Goal: Information Seeking & Learning: Learn about a topic

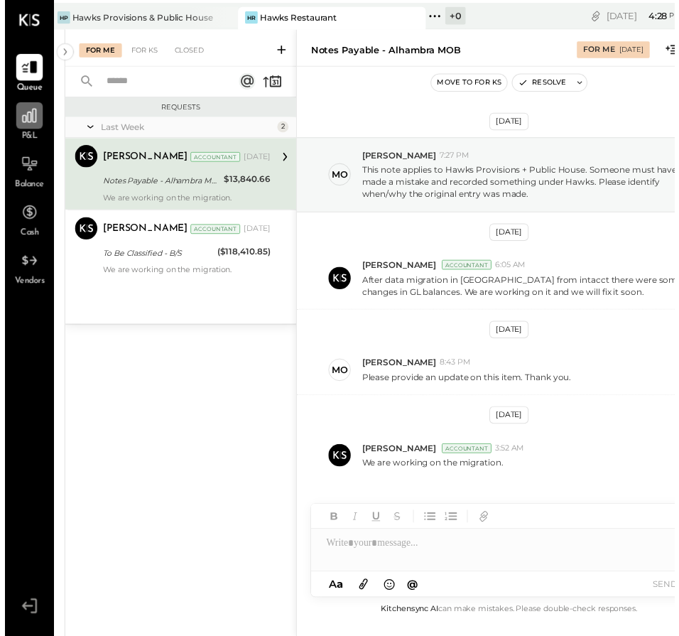
click at [19, 119] on icon at bounding box center [25, 117] width 18 height 18
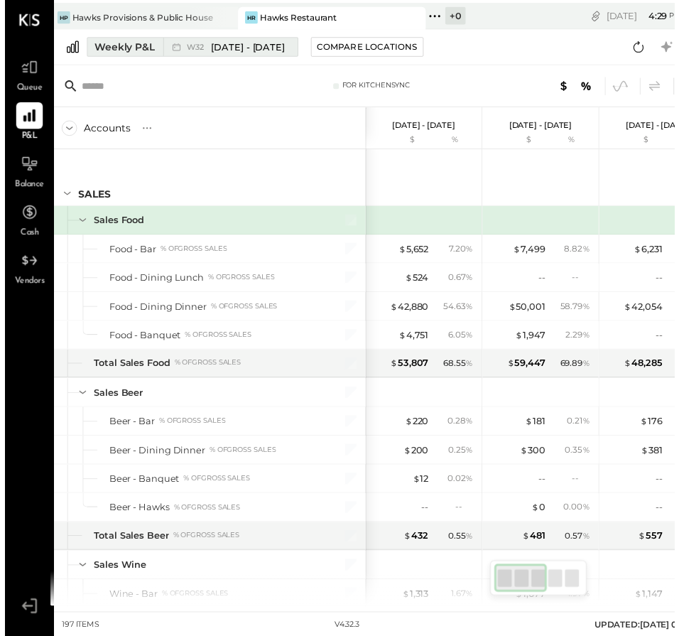
click at [196, 47] on span "W32" at bounding box center [195, 48] width 21 height 8
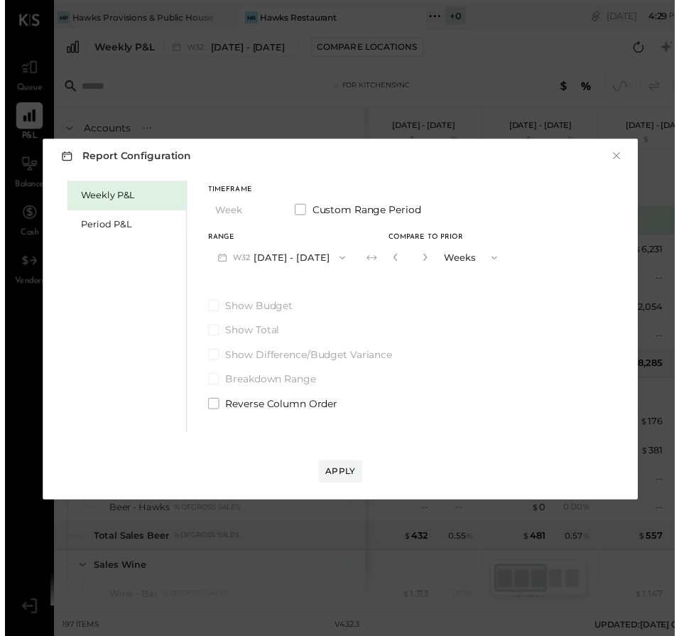
click at [278, 254] on button "W32 [DATE] - [DATE]" at bounding box center [280, 261] width 149 height 26
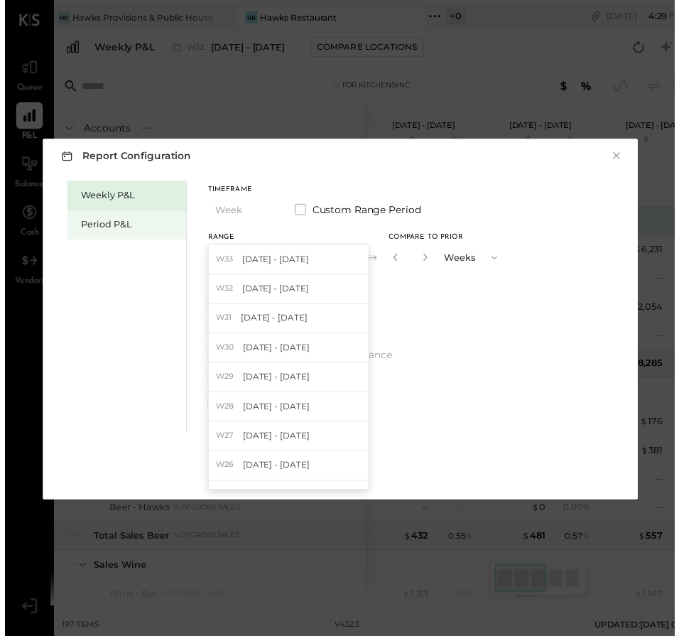
click at [93, 225] on div "Period P&L" at bounding box center [126, 227] width 99 height 13
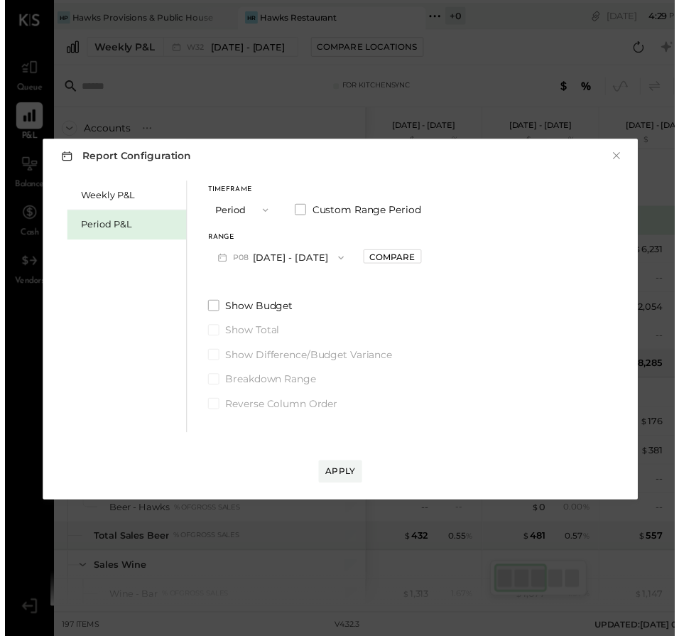
click at [303, 253] on button "P08 [DATE] - [DATE]" at bounding box center [280, 261] width 148 height 26
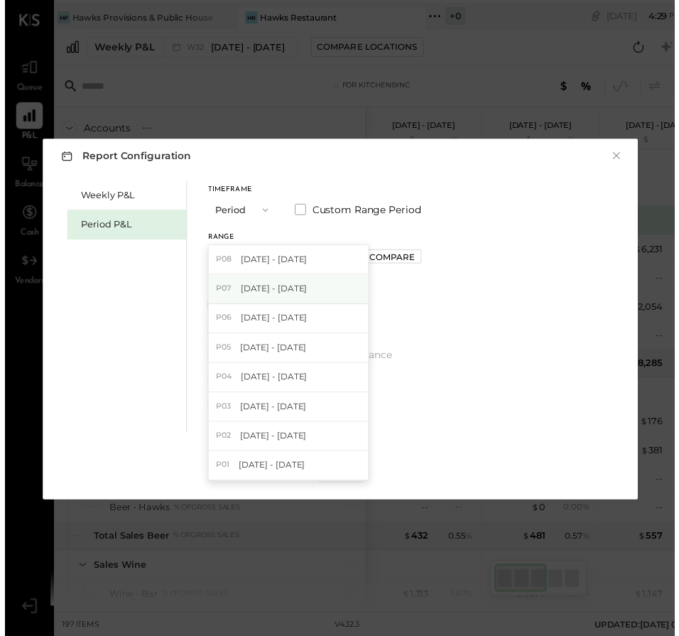
click at [300, 286] on span "[DATE] - [DATE]" at bounding box center [272, 292] width 67 height 12
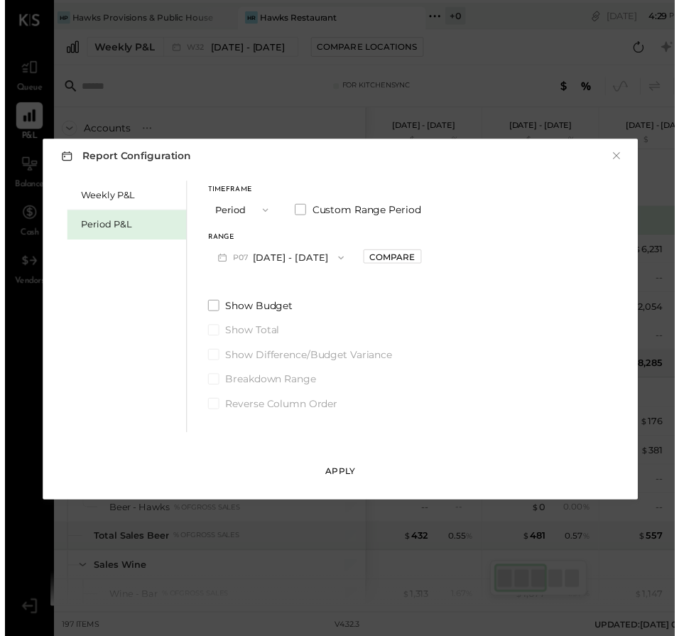
click at [340, 472] on div "Apply" at bounding box center [340, 478] width 30 height 12
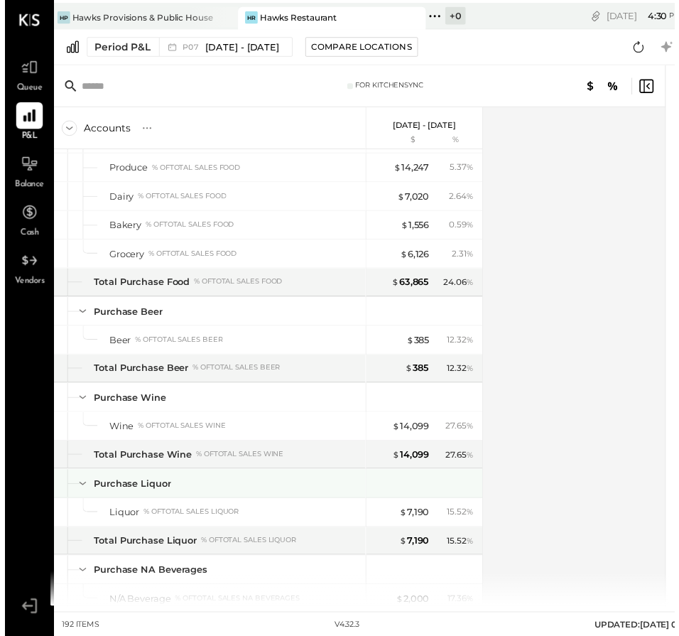
scroll to position [1563, 0]
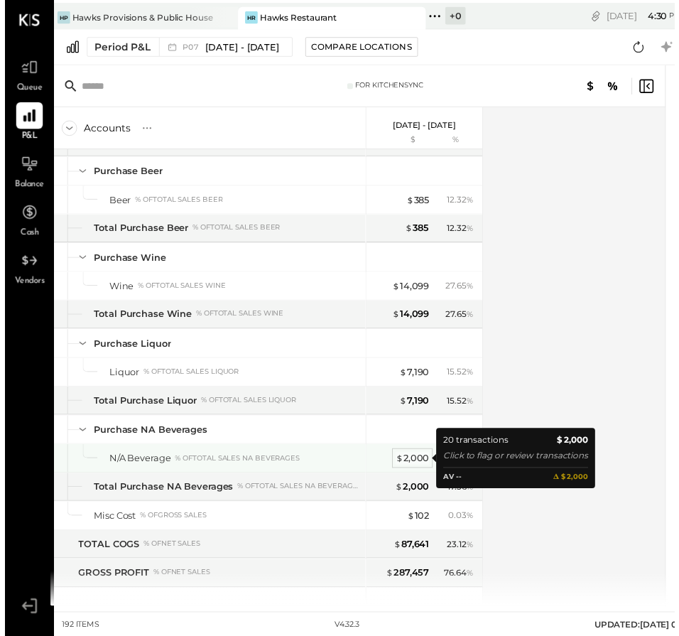
click at [408, 465] on div "$ 2,000" at bounding box center [413, 464] width 34 height 13
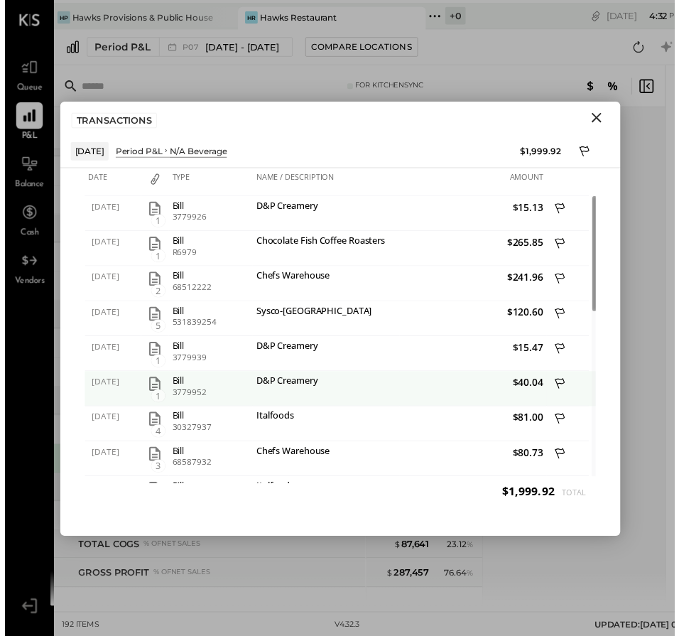
click at [149, 384] on icon "button" at bounding box center [151, 389] width 17 height 17
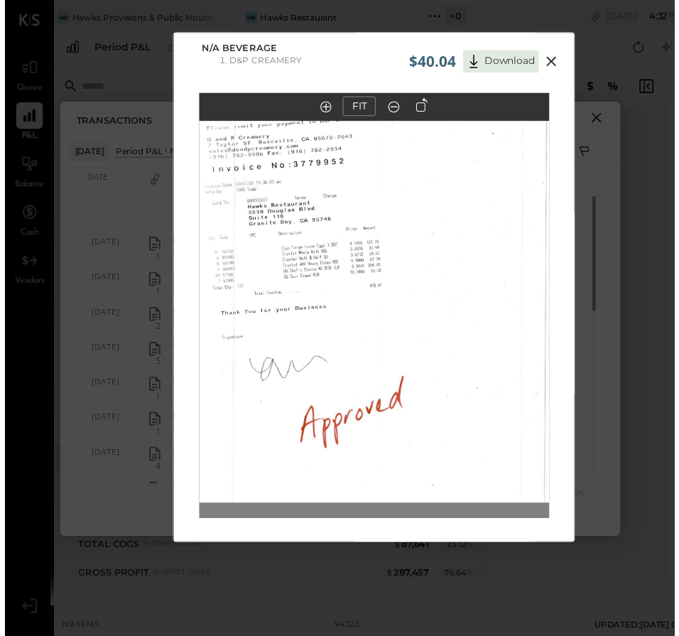
click at [327, 108] on in at bounding box center [325, 108] width 11 height 11
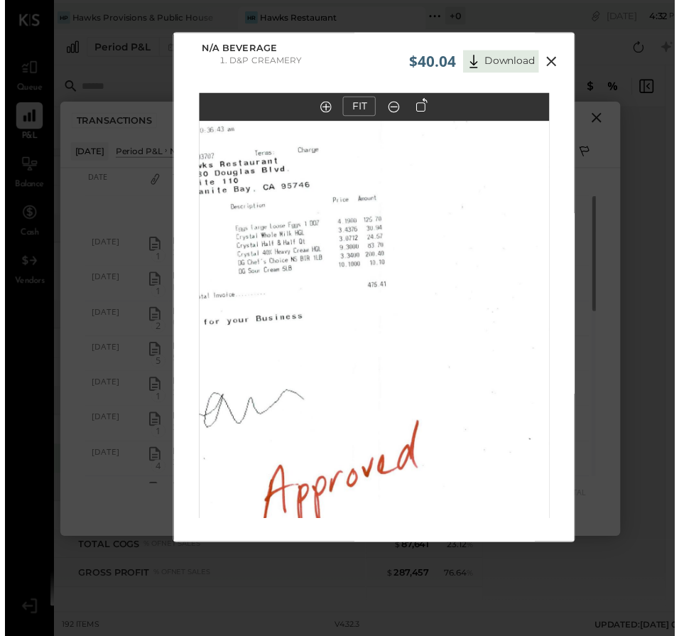
click at [553, 61] on icon at bounding box center [554, 63] width 10 height 10
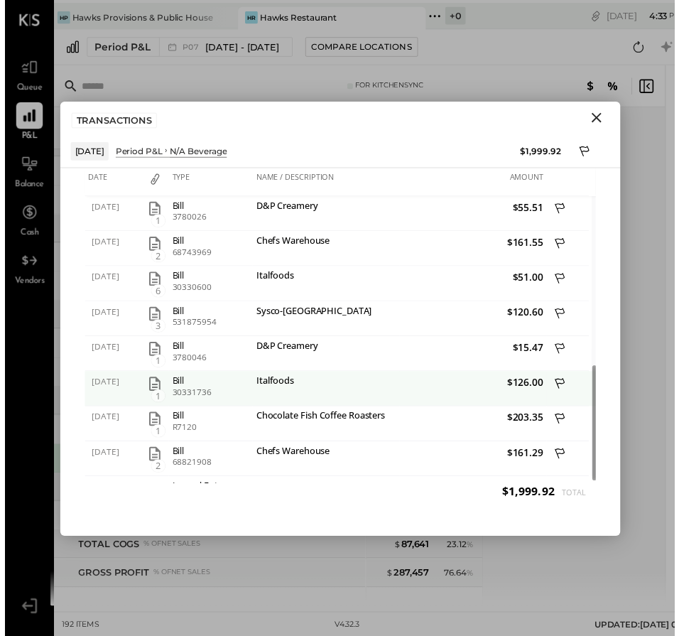
click at [147, 382] on icon "button" at bounding box center [151, 389] width 11 height 14
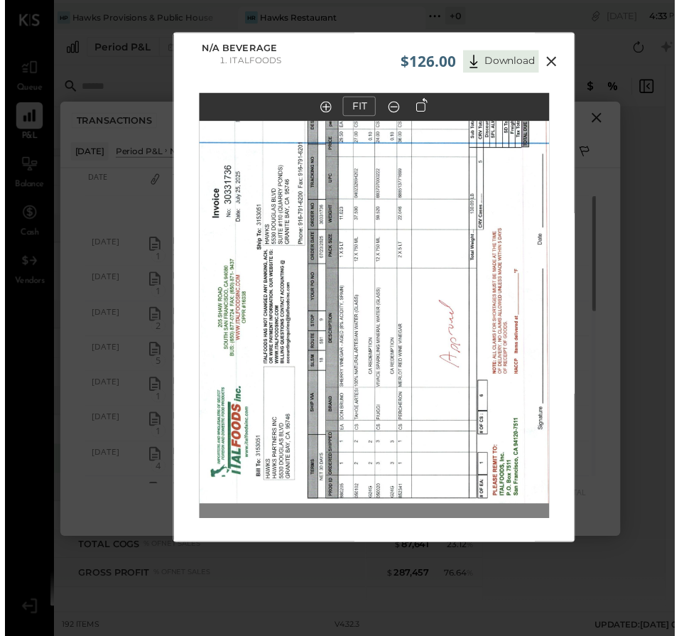
click at [421, 116] on div at bounding box center [422, 110] width 27 height 25
click at [421, 109] on icon at bounding box center [422, 106] width 11 height 14
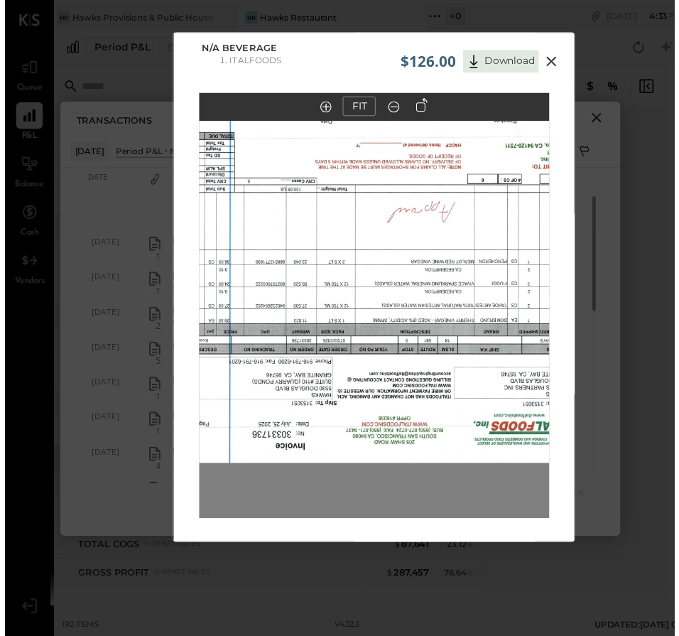
click at [421, 109] on icon at bounding box center [422, 106] width 11 height 14
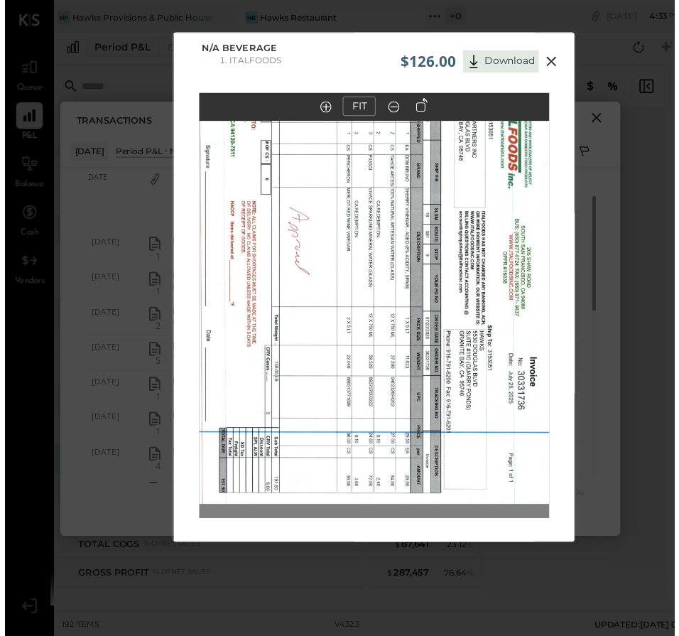
click at [421, 109] on icon at bounding box center [422, 106] width 11 height 14
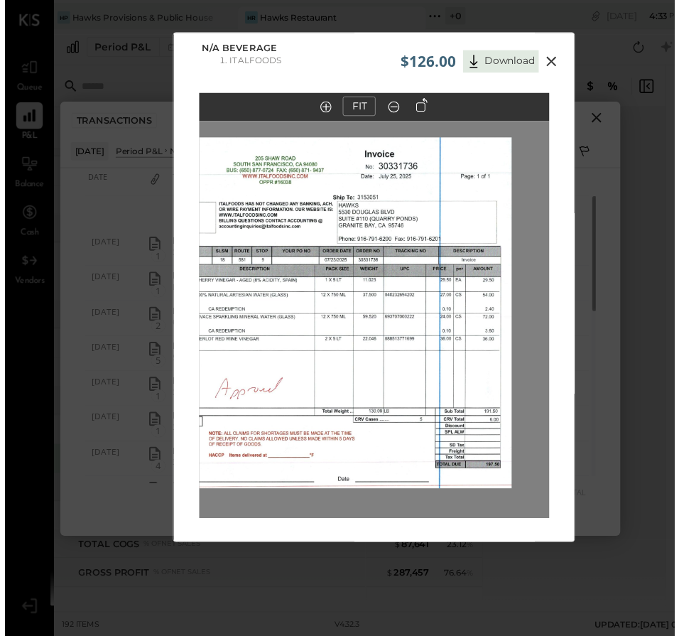
drag, startPoint x: 451, startPoint y: 305, endPoint x: 371, endPoint y: 331, distance: 84.2
click at [371, 331] on img at bounding box center [294, 317] width 439 height 356
click at [548, 60] on icon at bounding box center [554, 62] width 17 height 17
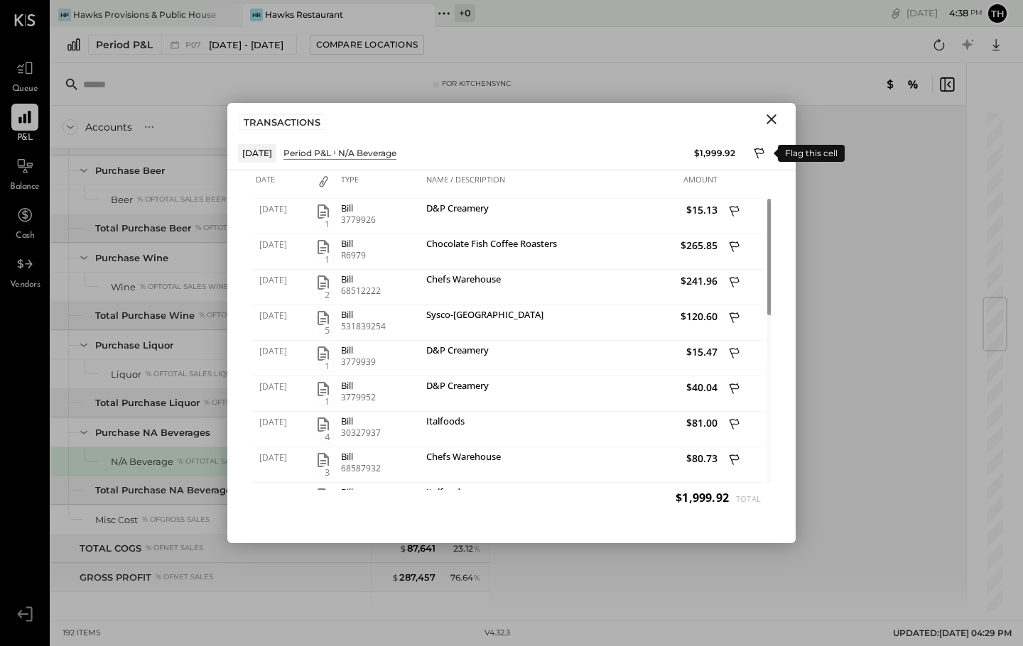
click at [757, 151] on icon at bounding box center [760, 154] width 13 height 17
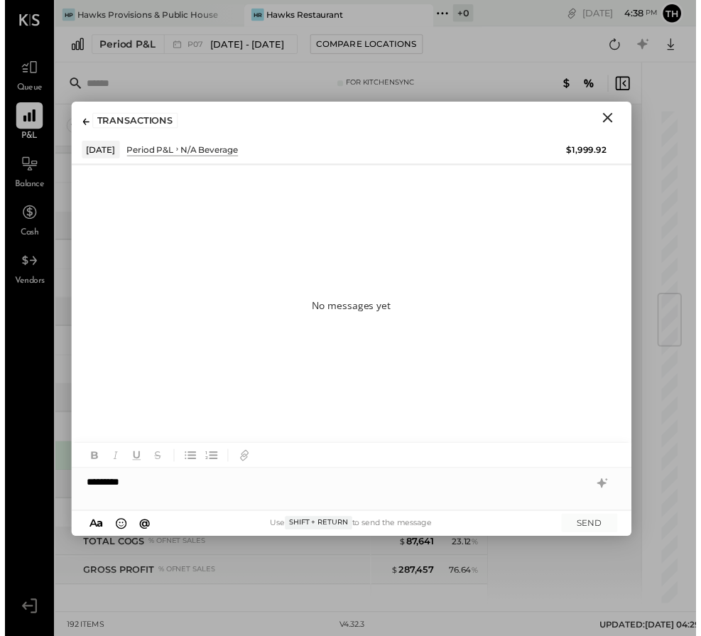
click at [84, 486] on div "*********" at bounding box center [351, 489] width 568 height 28
click at [178, 489] on div "**********" at bounding box center [351, 489] width 568 height 28
click at [496, 487] on div "**********" at bounding box center [351, 496] width 568 height 43
click at [494, 484] on div "**********" at bounding box center [351, 496] width 568 height 43
click at [589, 484] on div "**********" at bounding box center [351, 489] width 568 height 28
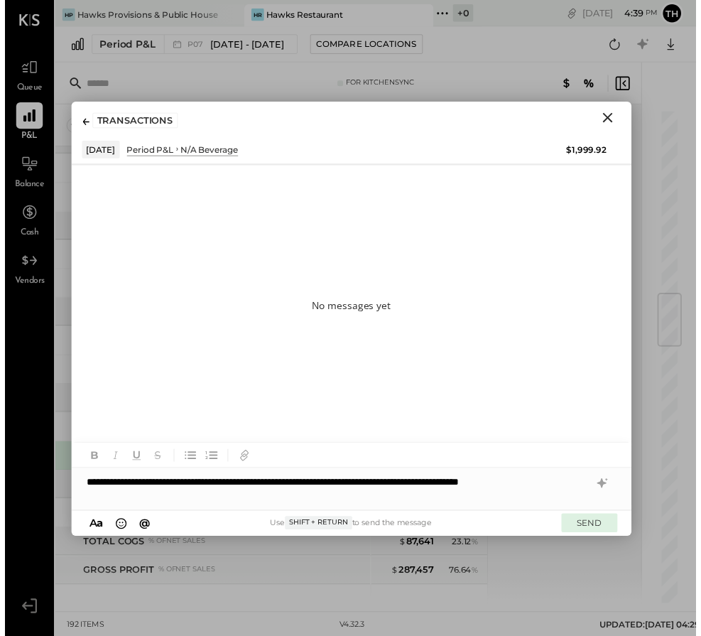
click at [587, 526] on button "SEND" at bounding box center [593, 530] width 57 height 19
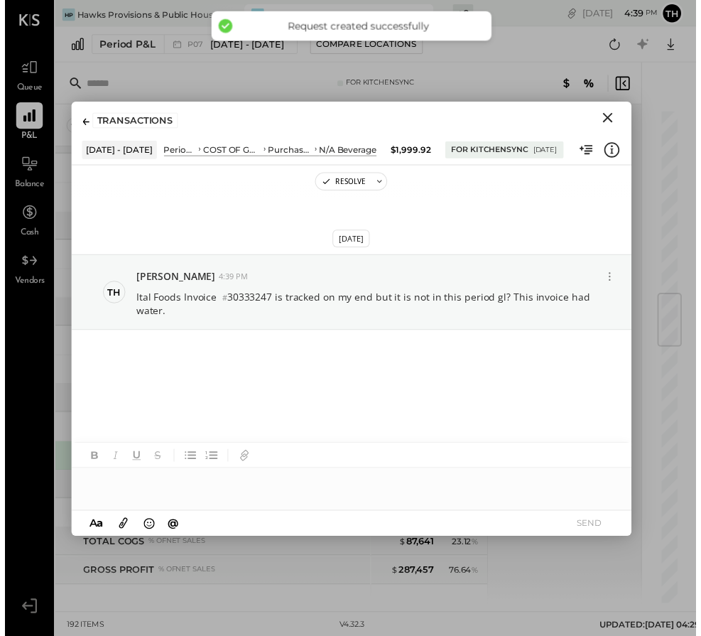
click at [84, 120] on icon at bounding box center [82, 123] width 6 height 7
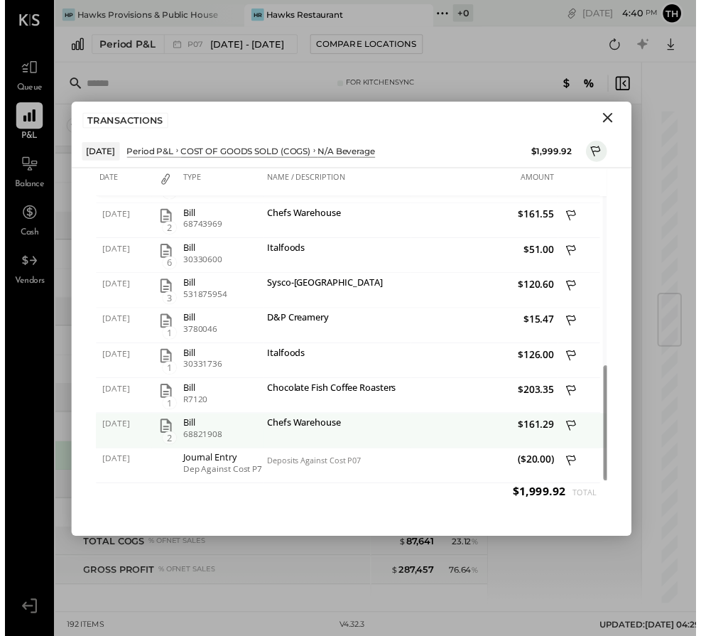
scroll to position [11, 0]
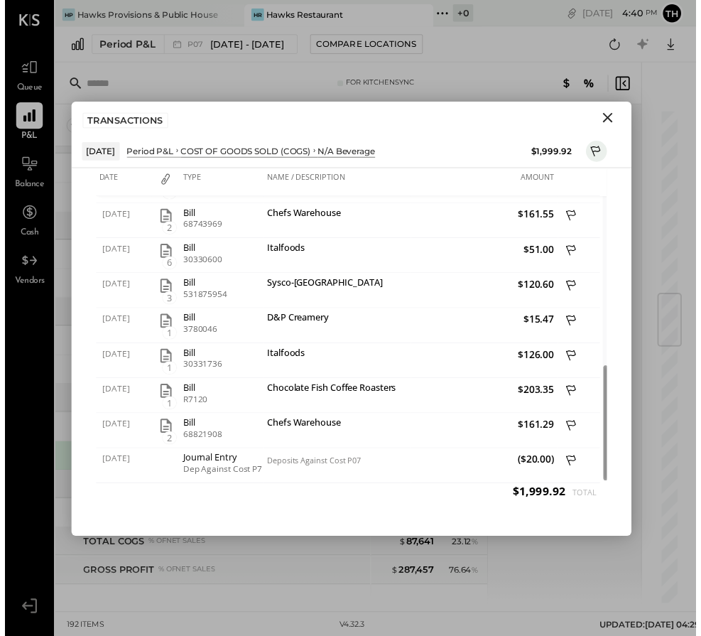
click at [610, 114] on icon "Close" at bounding box center [612, 119] width 10 height 10
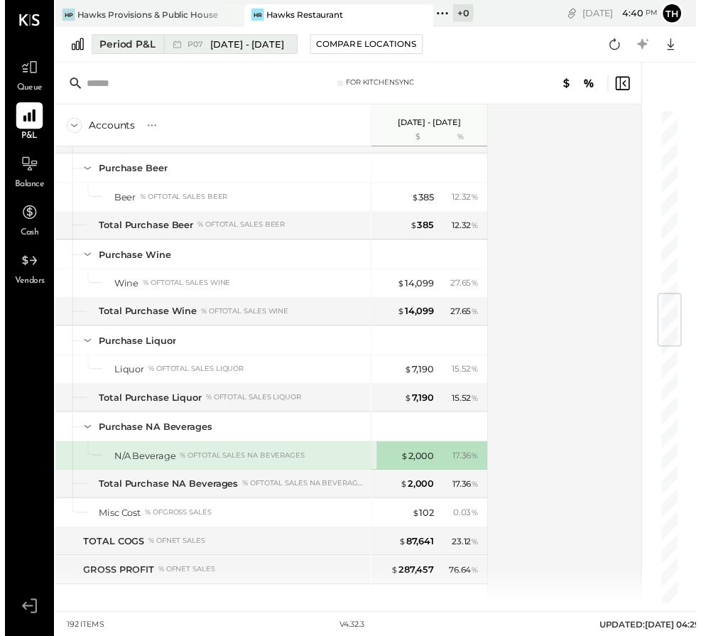
click at [179, 38] on icon at bounding box center [175, 45] width 14 height 14
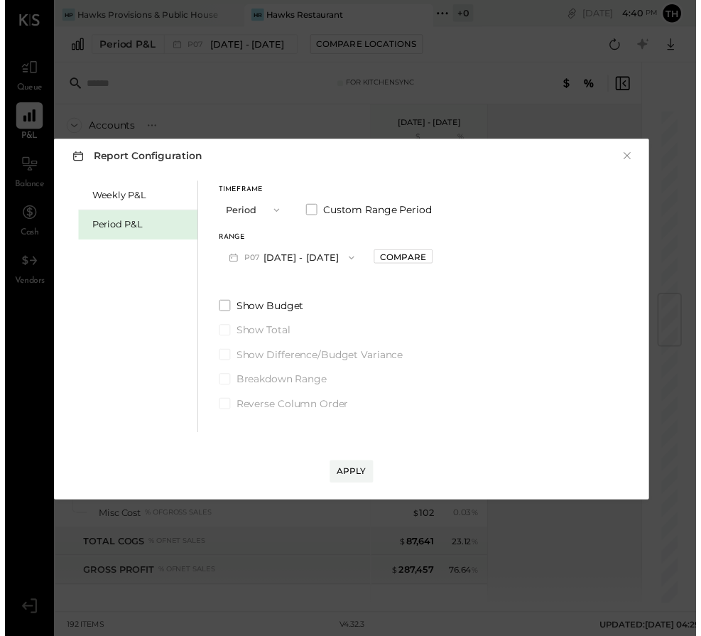
click at [277, 259] on button "P07 [DATE] - [DATE]" at bounding box center [291, 261] width 148 height 26
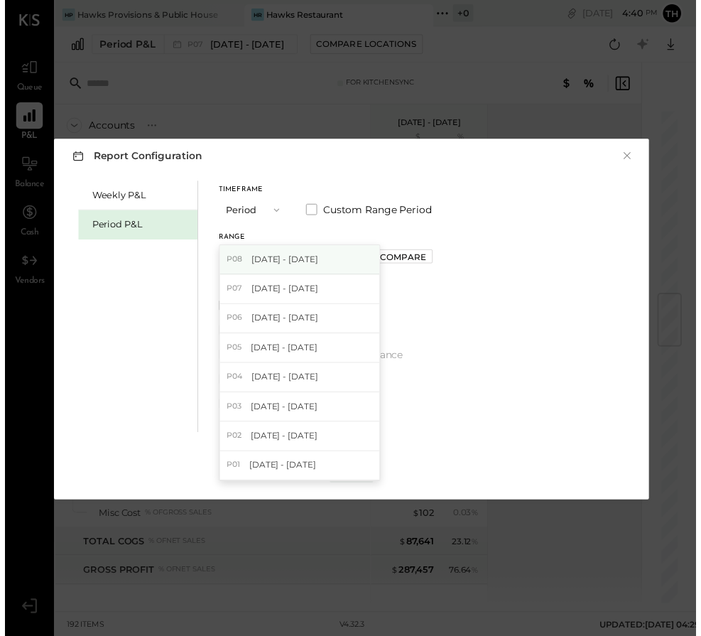
click at [274, 256] on span "[DATE] - [DATE]" at bounding box center [283, 262] width 67 height 12
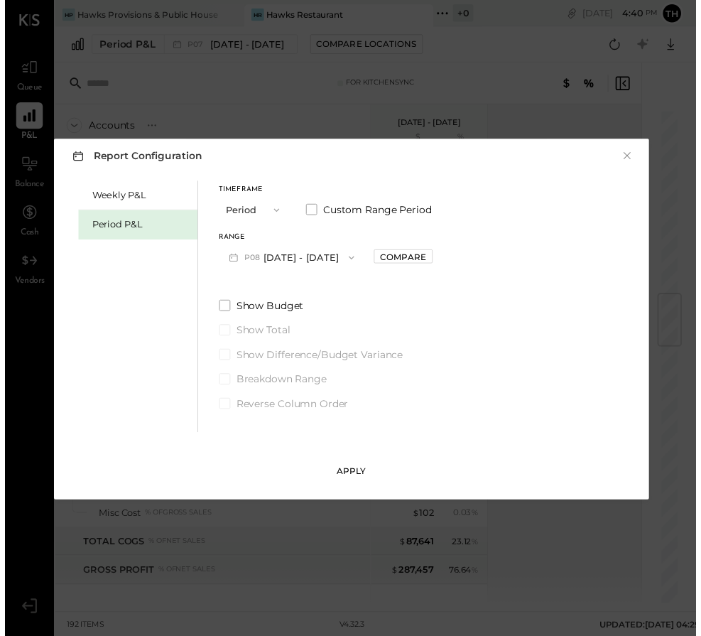
click at [350, 472] on div "Apply" at bounding box center [352, 478] width 30 height 12
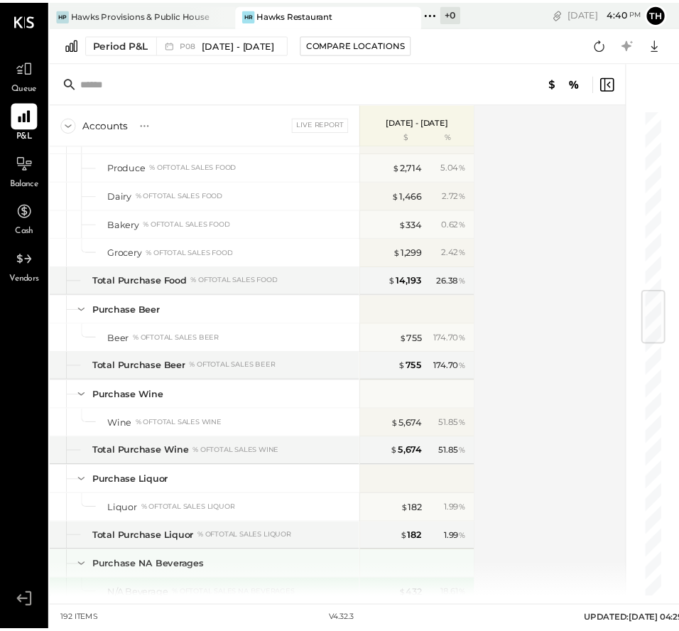
scroll to position [1559, 0]
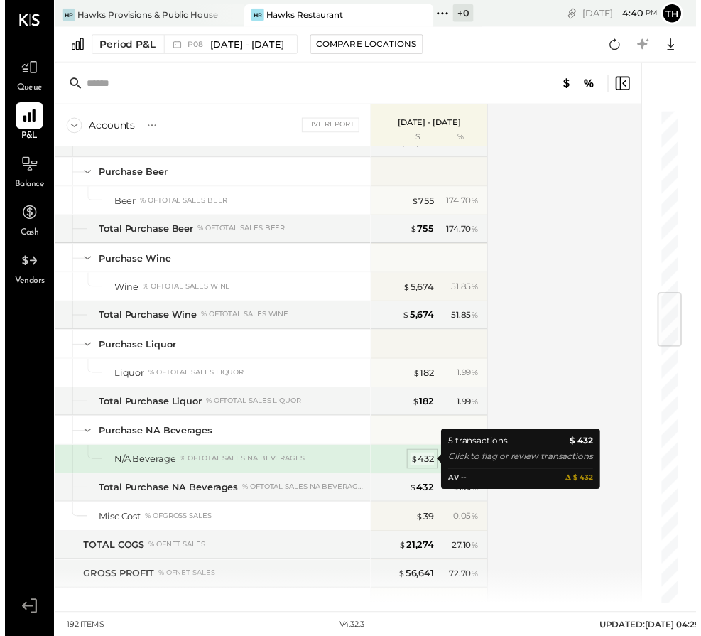
click at [430, 459] on div "$ 432" at bounding box center [423, 465] width 24 height 13
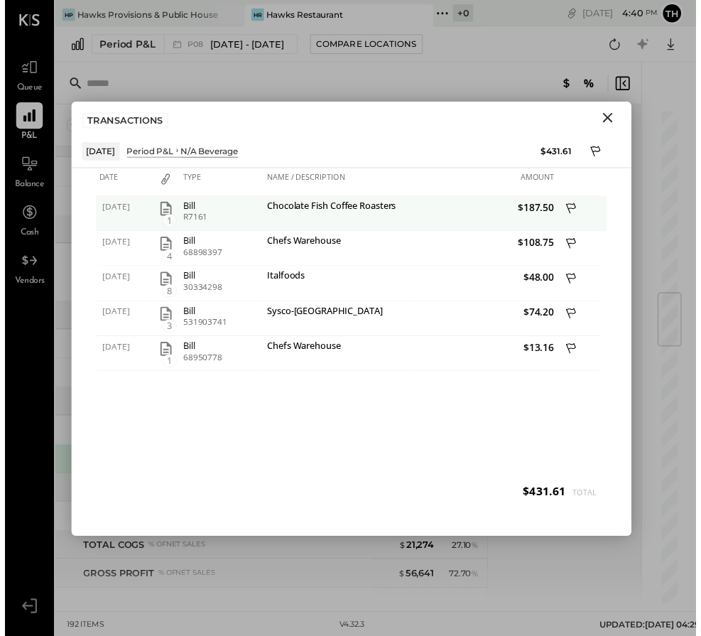
click at [162, 203] on icon "button" at bounding box center [163, 211] width 17 height 17
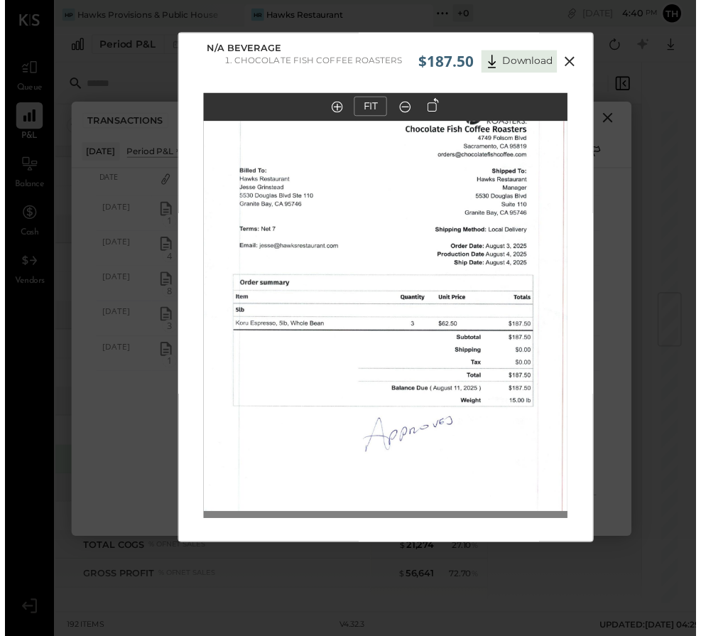
click at [569, 62] on icon at bounding box center [573, 62] width 17 height 17
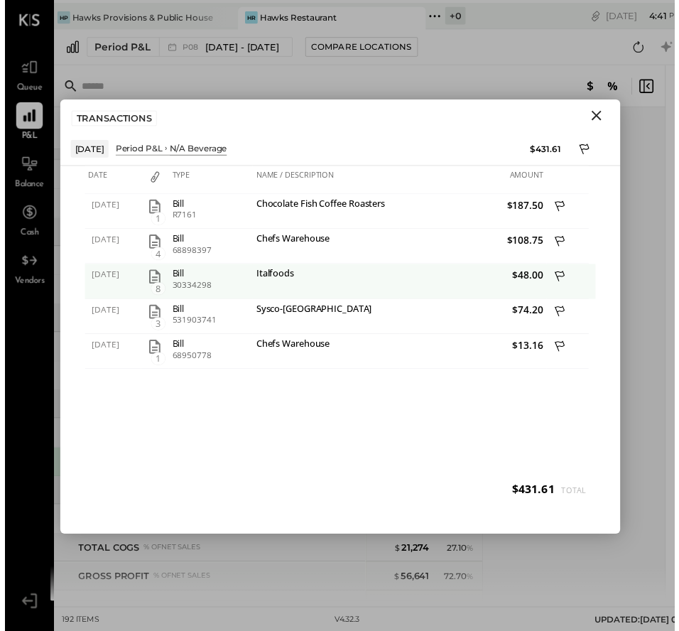
scroll to position [11, 0]
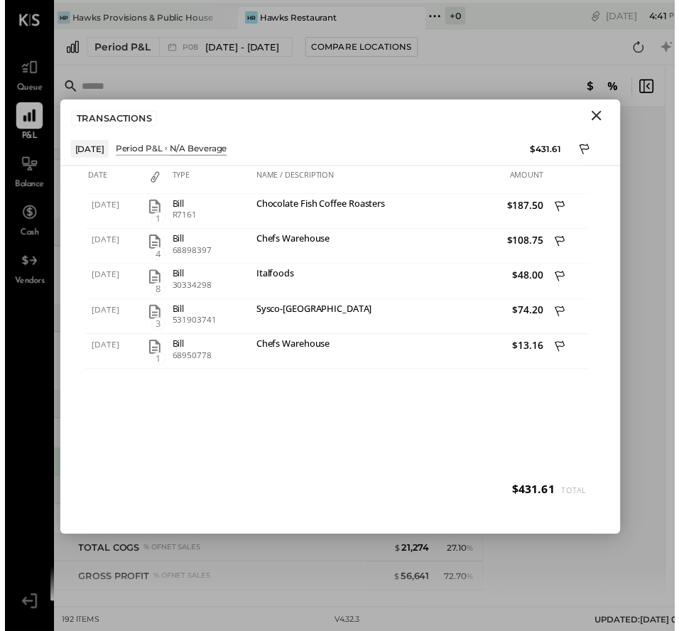
click at [605, 109] on icon "Close" at bounding box center [600, 117] width 17 height 17
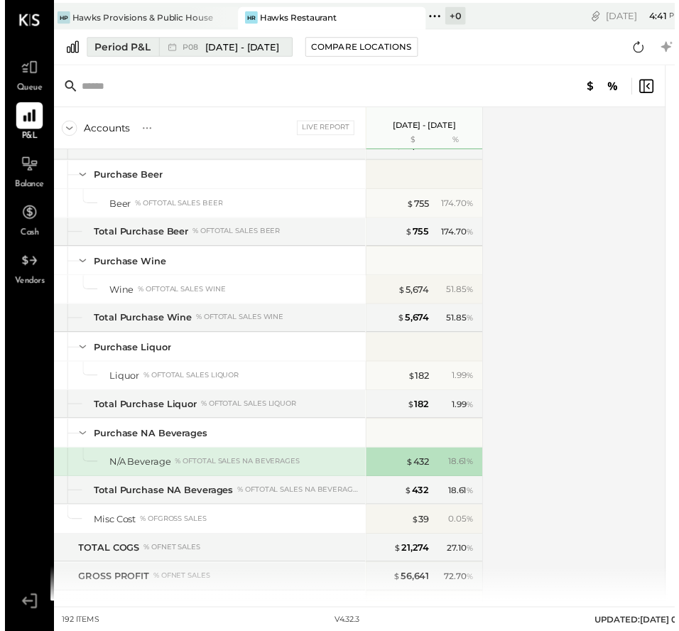
click at [154, 39] on button "Period P&L P08 [DATE] - [DATE]" at bounding box center [187, 48] width 209 height 20
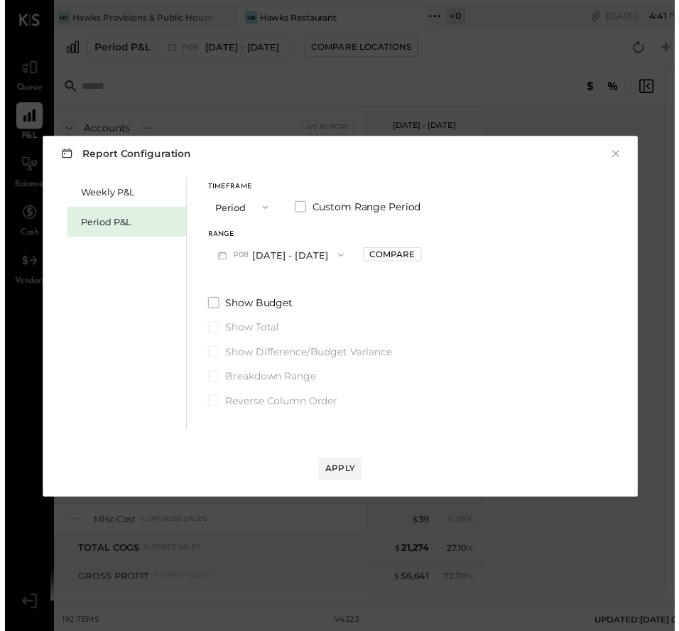
click at [229, 254] on button "P08 [DATE] - [DATE]" at bounding box center [280, 258] width 148 height 26
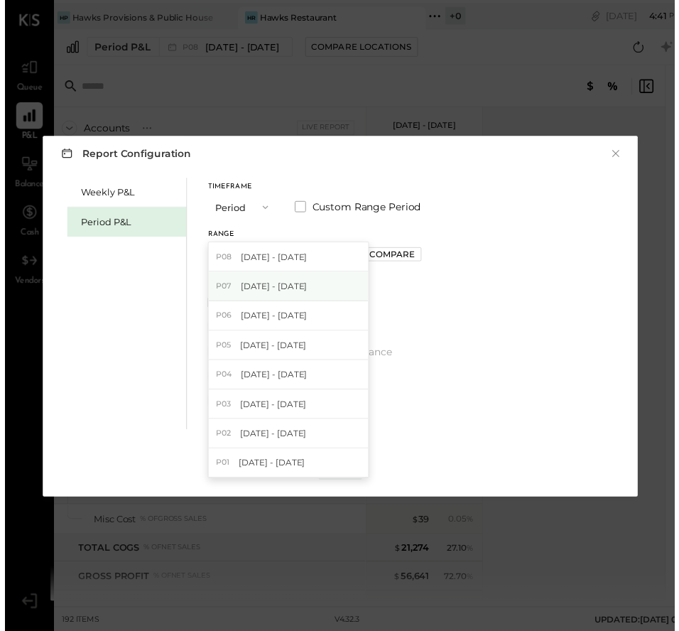
drag, startPoint x: 242, startPoint y: 271, endPoint x: 245, endPoint y: 279, distance: 9.2
click at [245, 279] on div "P07 [DATE] - [DATE]" at bounding box center [288, 291] width 162 height 30
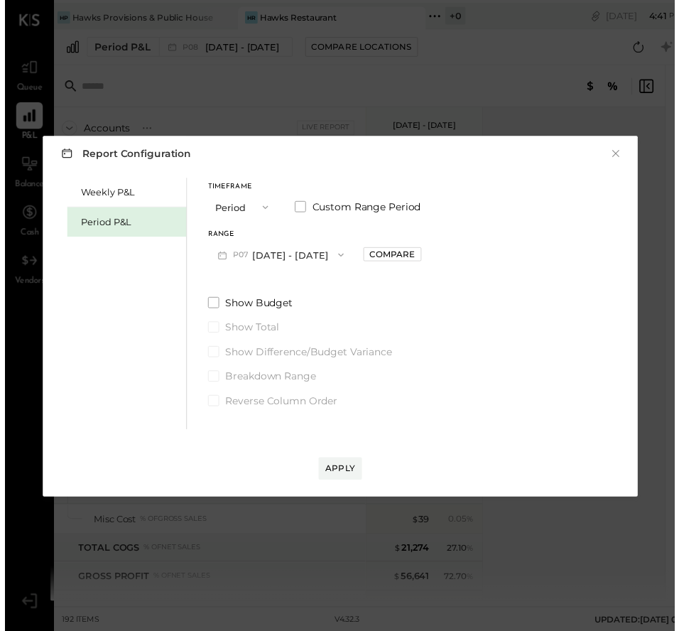
click at [340, 469] on div "Apply" at bounding box center [340, 475] width 30 height 12
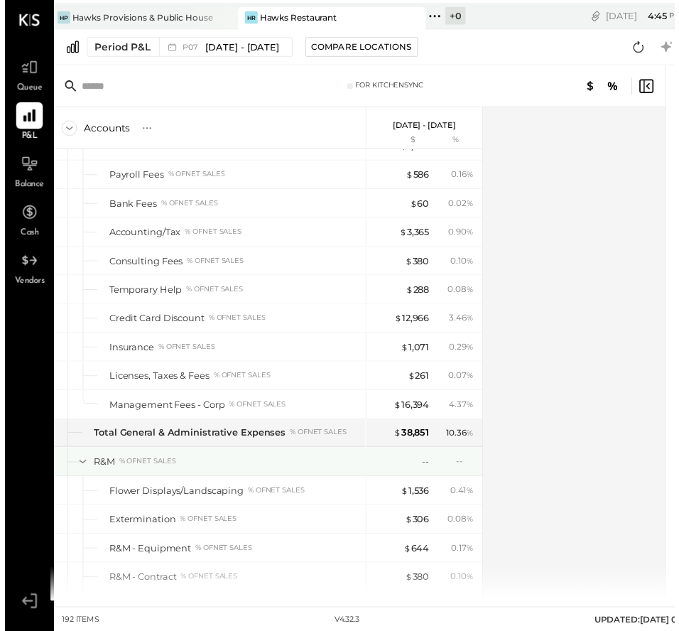
scroll to position [3316, 0]
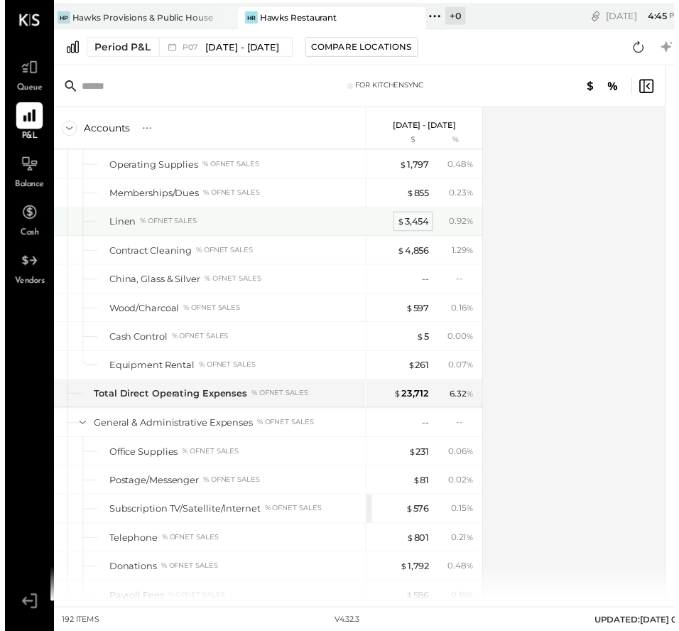
click at [422, 224] on div "$ 3,454" at bounding box center [414, 224] width 33 height 13
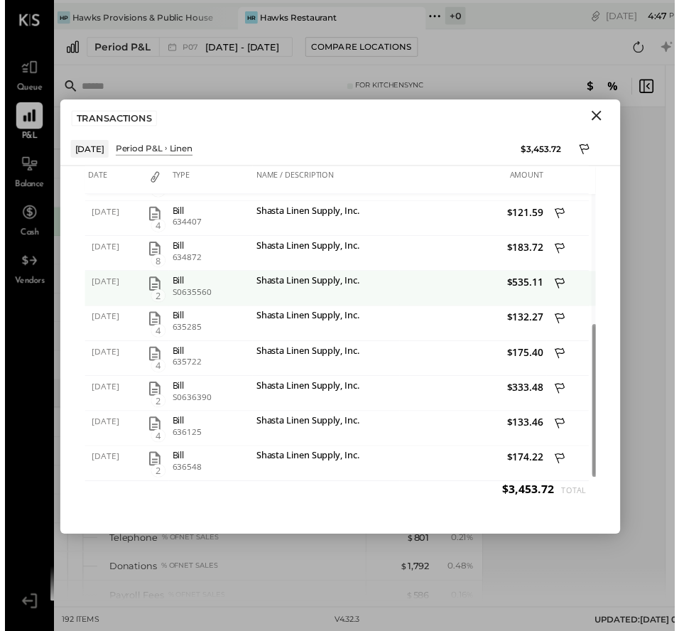
click at [354, 288] on div "Shasta Linen Supply, Inc." at bounding box center [325, 293] width 149 height 36
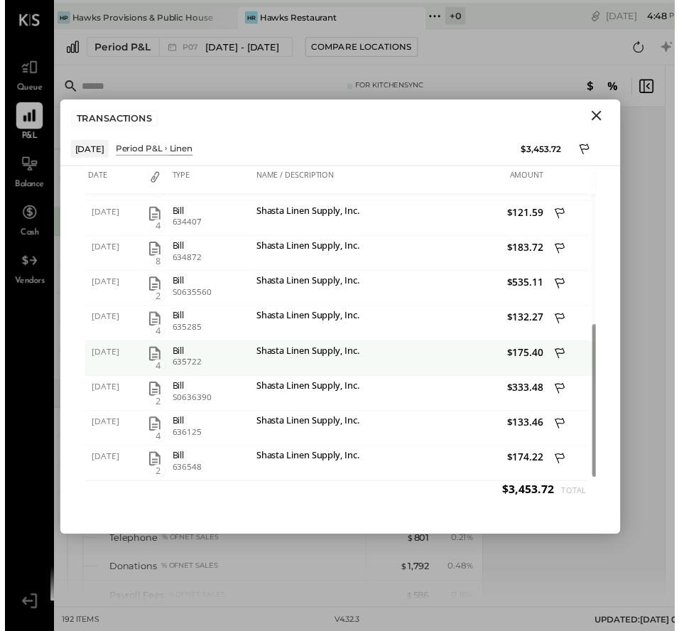
scroll to position [11, 0]
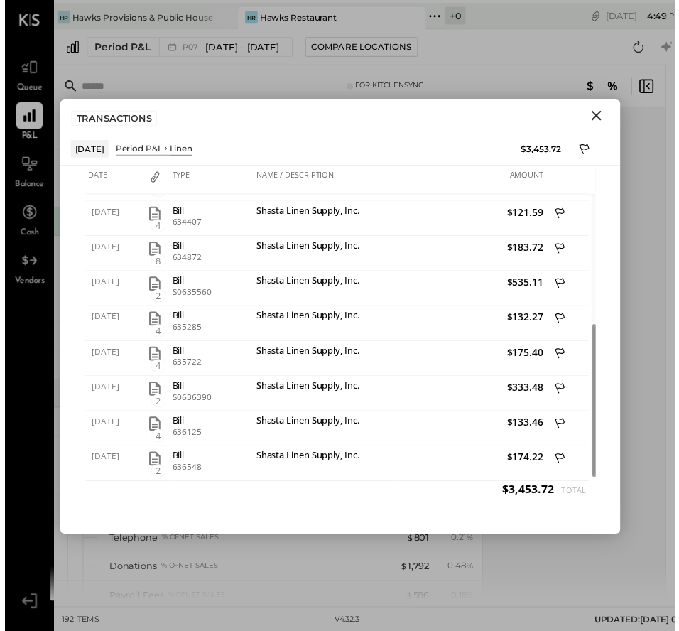
click at [601, 113] on icon "Close" at bounding box center [600, 117] width 10 height 10
